Goal: Information Seeking & Learning: Learn about a topic

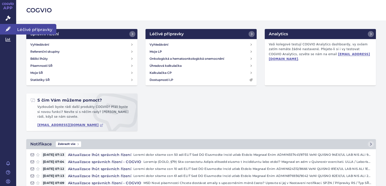
click at [12, 25] on link "Léčivé přípravky" at bounding box center [8, 29] width 16 height 11
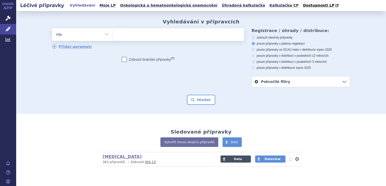
scroll to position [11, 0]
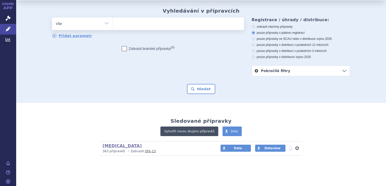
click at [190, 133] on link "Vytvořit novou skupinu přípravků" at bounding box center [189, 132] width 58 height 10
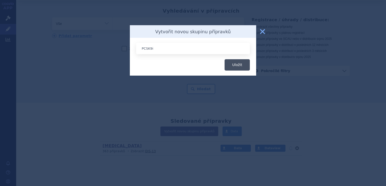
type input "PCSK9i"
click at [236, 66] on button "Uložit" at bounding box center [236, 64] width 25 height 11
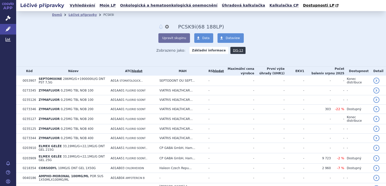
click at [176, 38] on button "Upravit skupinu" at bounding box center [173, 38] width 31 height 10
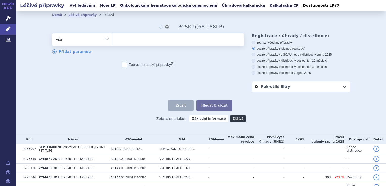
click at [176, 39] on ul at bounding box center [178, 38] width 131 height 11
click at [113, 39] on select at bounding box center [113, 39] width 0 height 13
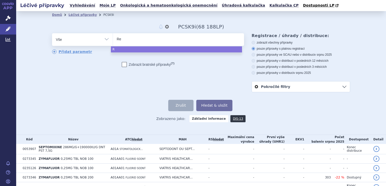
type input "Rep"
type input "Repa"
type input "Repath"
type input "Repatha"
select select "Repatha"
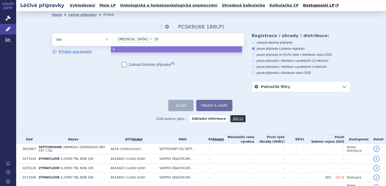
type input "Ora"
type input "Or"
type input "O"
type input "Pra"
type input "Pralu"
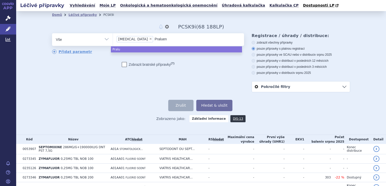
type input "Praluent"
type input "Le"
type input "Lee"
type input "Le"
type input "Leq"
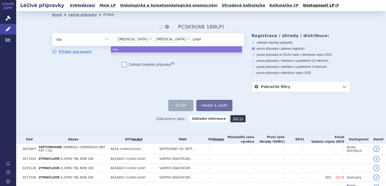
type input "Leqvio"
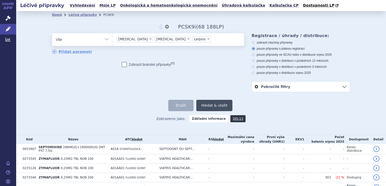
click at [206, 106] on button "Hledat & uložit" at bounding box center [214, 105] width 36 height 11
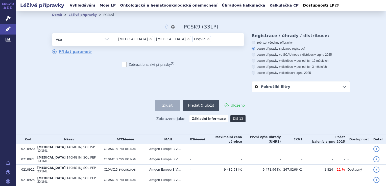
click at [199, 107] on button "Hledat & uložit" at bounding box center [201, 105] width 36 height 11
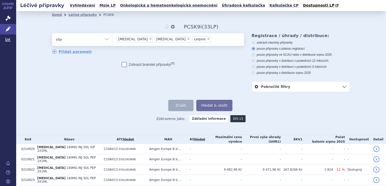
click at [230, 121] on link "DIS-13" at bounding box center [237, 118] width 15 height 7
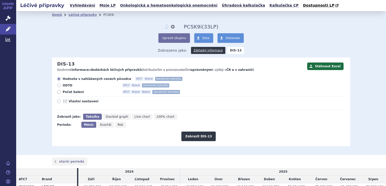
click at [63, 96] on div "Hodnota v nahlášených cenách původce ATC7 Brand standardní jednotka ODTD ATC7 B…" at bounding box center [198, 93] width 293 height 33
click at [118, 125] on span "Rok" at bounding box center [121, 125] width 6 height 4
click at [116, 125] on input "Rok" at bounding box center [116, 123] width 3 height 3
radio input "true"
click at [202, 135] on button "Zobrazit DIS-13" at bounding box center [198, 137] width 34 height 10
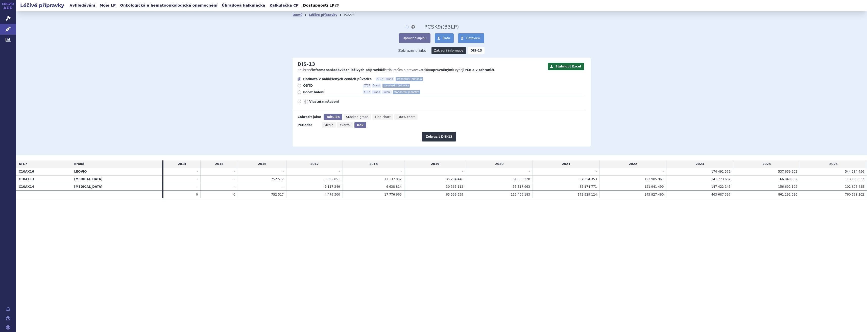
click at [332, 101] on span "Vlastní nastavení" at bounding box center [337, 101] width 56 height 4
click at [301, 101] on input "Vlastní nastavení" at bounding box center [299, 101] width 3 height 3
radio input "true"
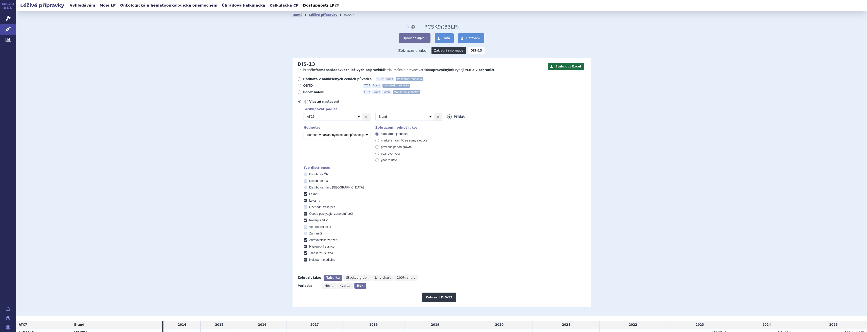
click at [386, 117] on link "Přidat" at bounding box center [456, 116] width 18 height 5
click at [386, 115] on select "Vyberte groupování ATC3 ATC5 ATC7 Brand Balení SÚKL kód MAH VPOIS Referenční sk…" at bounding box center [476, 117] width 59 height 8
click at [386, 159] on div "Seskupovat podle: 2 Vyberte groupování ATC3 ATC5 ATC7 Brand Balení SÚKL kód MAH…" at bounding box center [441, 183] width 288 height 155
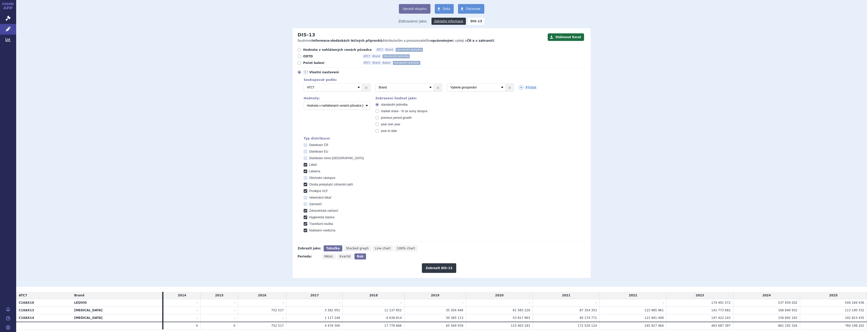
scroll to position [47, 0]
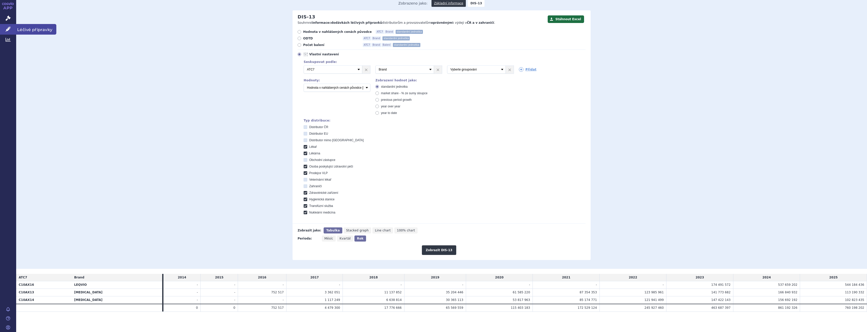
click at [11, 30] on link "Léčivé přípravky" at bounding box center [8, 29] width 16 height 11
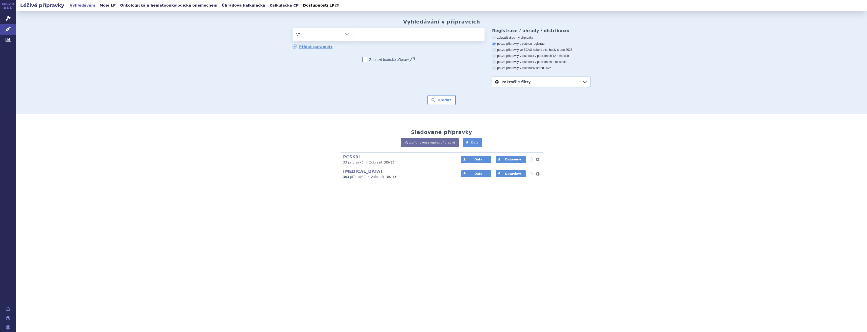
click at [348, 174] on h3 "HIV (bez ) (sdílená skupina)" at bounding box center [397, 171] width 108 height 5
click at [351, 171] on h3 "HIV (bez ) (sdílená skupina)" at bounding box center [397, 171] width 108 height 5
click at [350, 170] on link "HIV" at bounding box center [362, 171] width 39 height 5
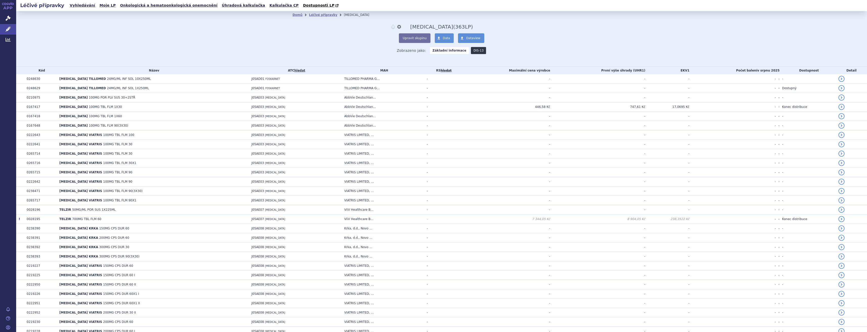
click at [471, 50] on link "DIS-13" at bounding box center [478, 50] width 15 height 7
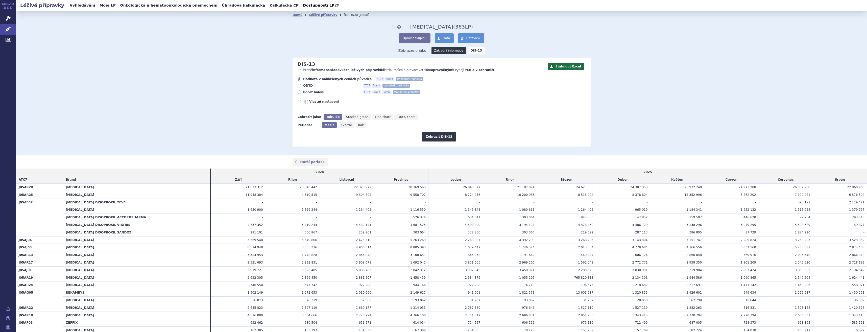
click at [355, 123] on icon "Rok" at bounding box center [360, 125] width 11 height 6
click at [355, 123] on input "Rok" at bounding box center [356, 123] width 3 height 3
radio input "true"
click at [353, 119] on span "Stacked graph" at bounding box center [357, 117] width 22 height 4
click at [347, 117] on input "Stacked graph" at bounding box center [344, 115] width 3 height 3
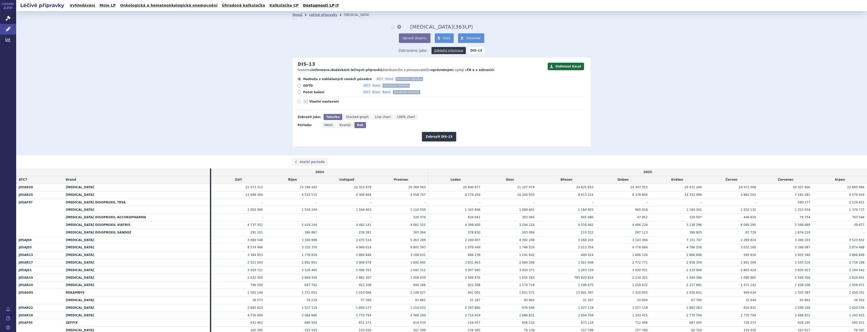
radio input "true"
click at [428, 136] on button "Zobrazit DIS-13" at bounding box center [439, 137] width 34 height 10
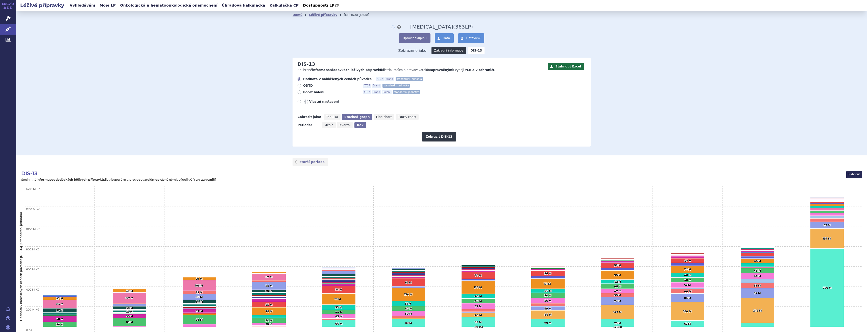
scroll to position [74, 0]
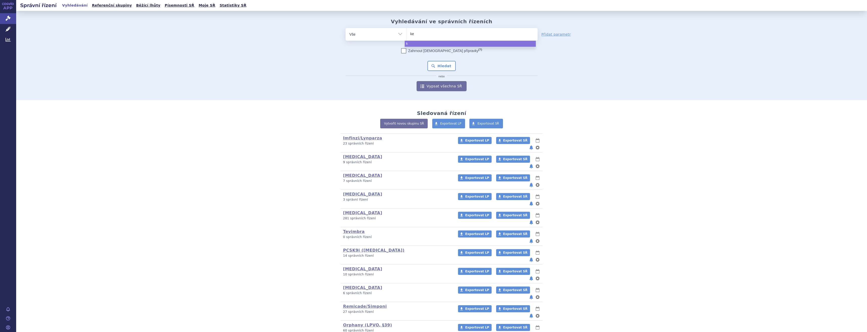
type input "key"
type input "keyt"
type input "keytrud"
type input "keytruda"
select select "keytruda"
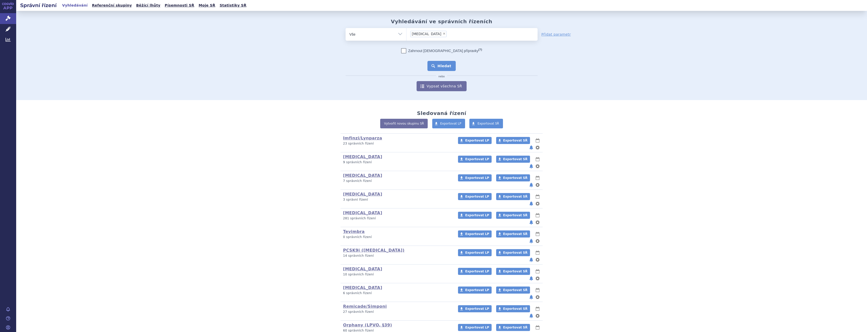
click at [430, 63] on button "Hledat" at bounding box center [441, 66] width 29 height 10
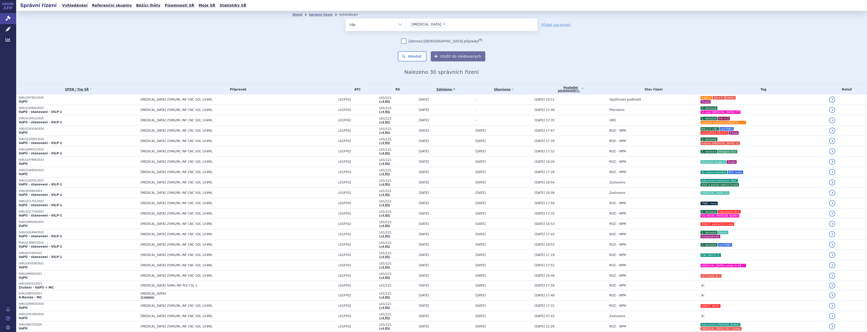
click at [229, 102] on td "[MEDICAL_DATA] 25MG/ML INF CNC SOL 1X4ML" at bounding box center [237, 99] width 198 height 10
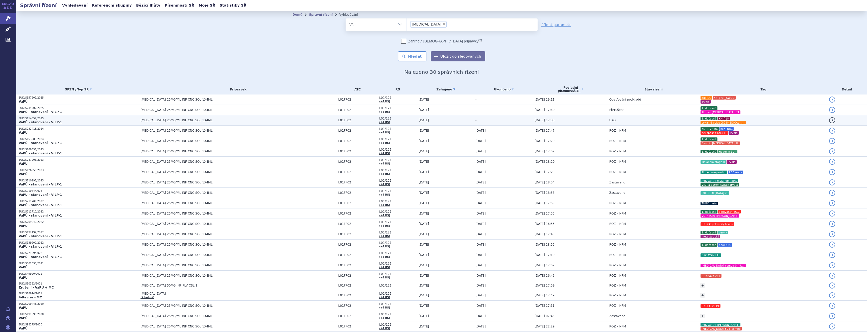
click at [173, 119] on span "[MEDICAL_DATA] 25MG/ML INF CNC SOL 1X4ML" at bounding box center [203, 120] width 126 height 4
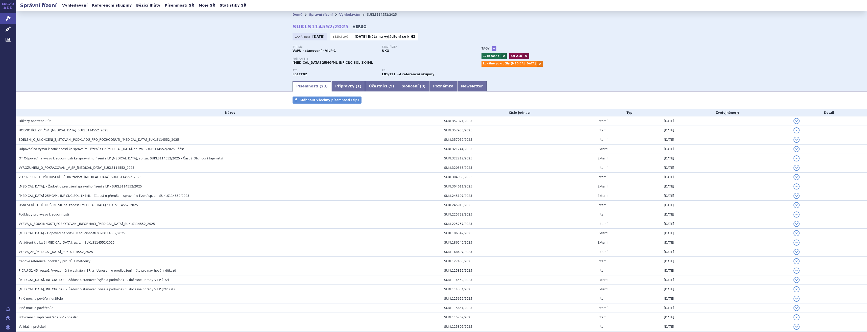
click at [352, 26] on link "VERSO" at bounding box center [359, 26] width 14 height 5
